Goal: Task Accomplishment & Management: Manage account settings

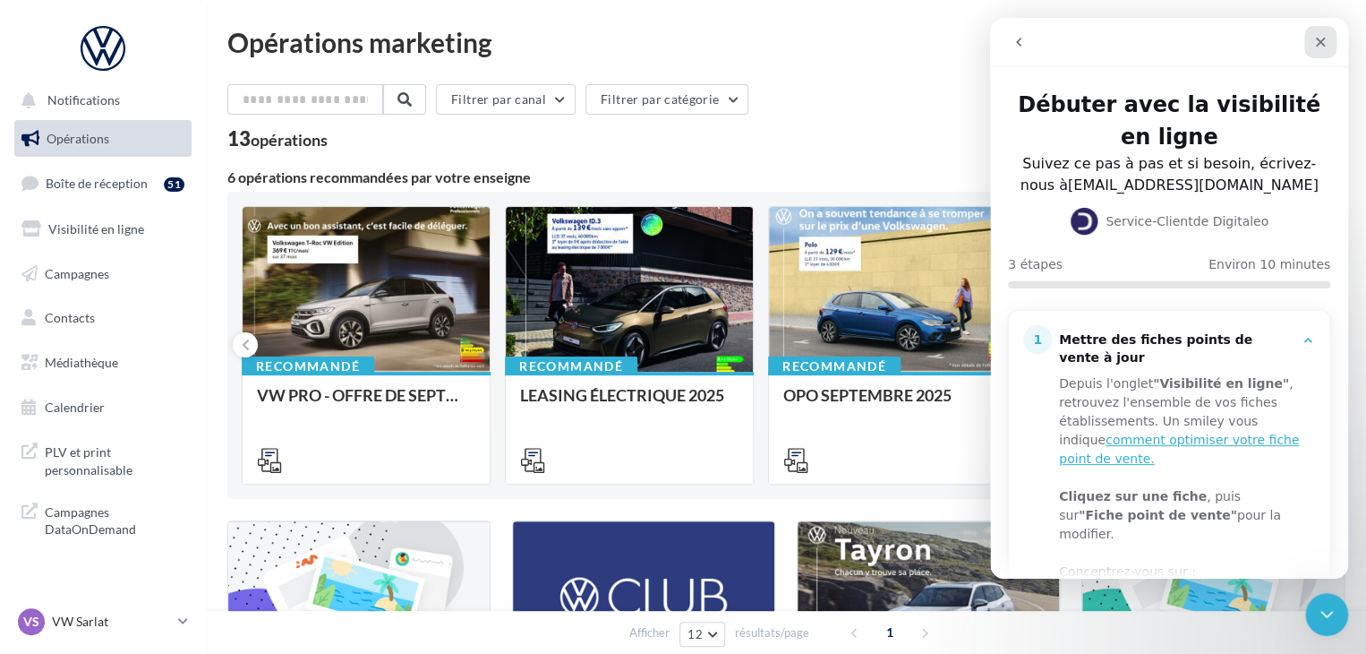
click at [1319, 44] on icon "Fermer" at bounding box center [1321, 43] width 10 height 10
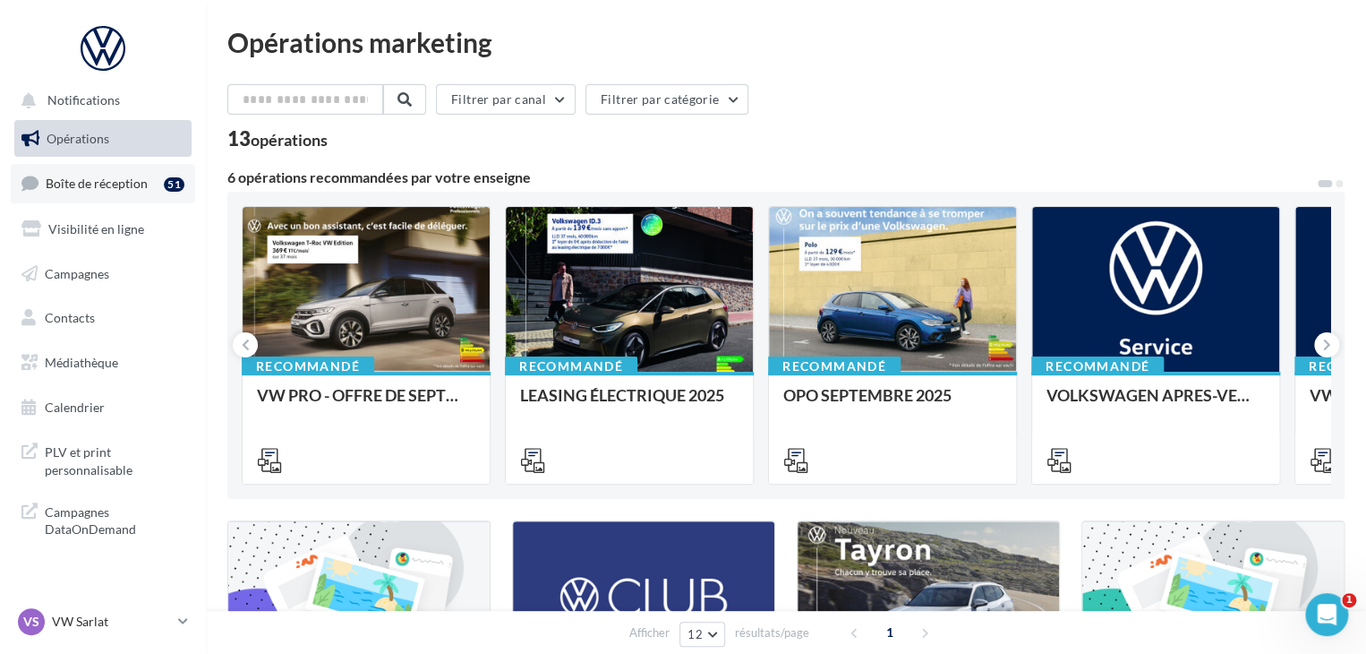
click at [162, 192] on link "Boîte de réception 51" at bounding box center [103, 183] width 184 height 38
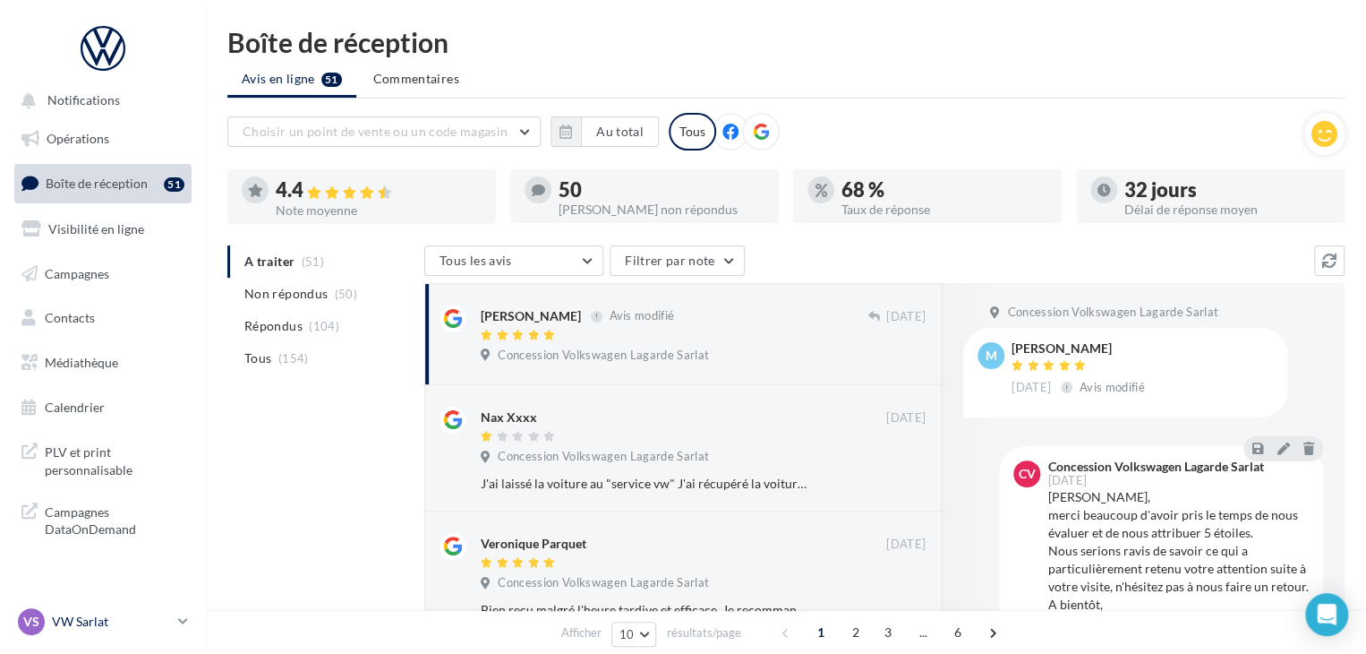
click at [165, 620] on p "VW Sarlat" at bounding box center [111, 621] width 119 height 18
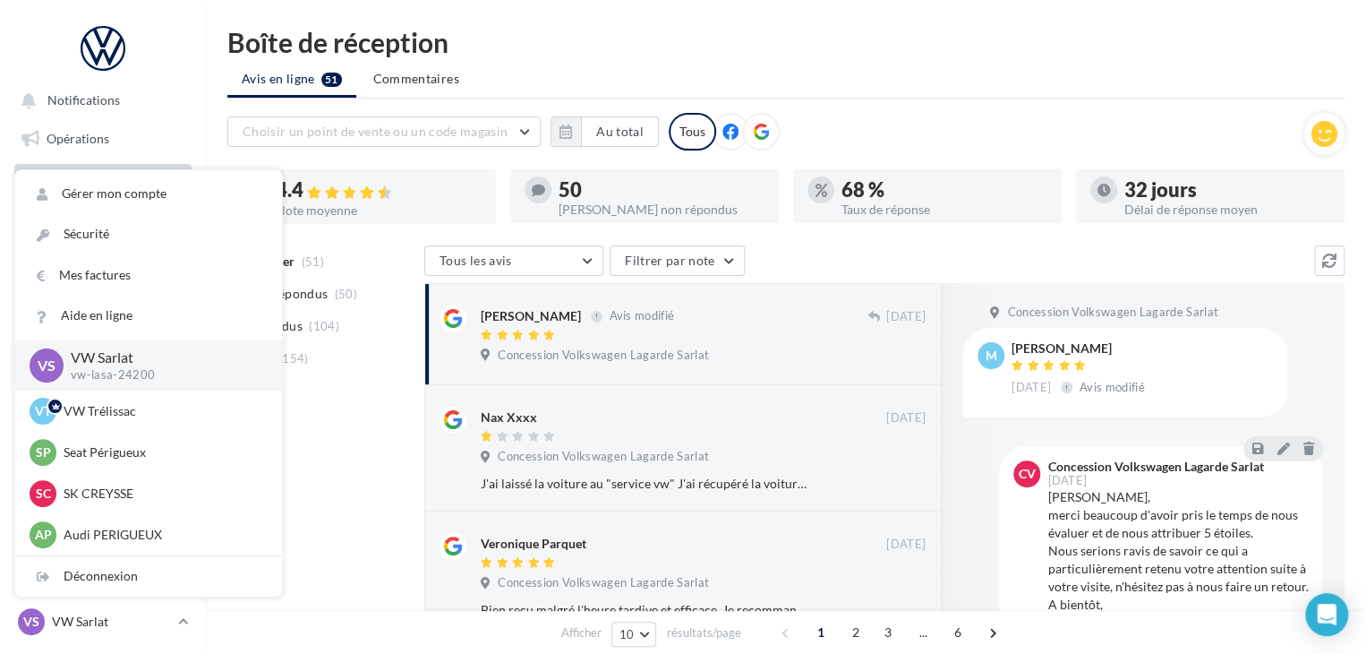
click at [285, 620] on div "Afficher 10 5 10 25 50 résultats/page 1 2 3 ... 6" at bounding box center [786, 632] width 1160 height 43
